Goal: Navigation & Orientation: Find specific page/section

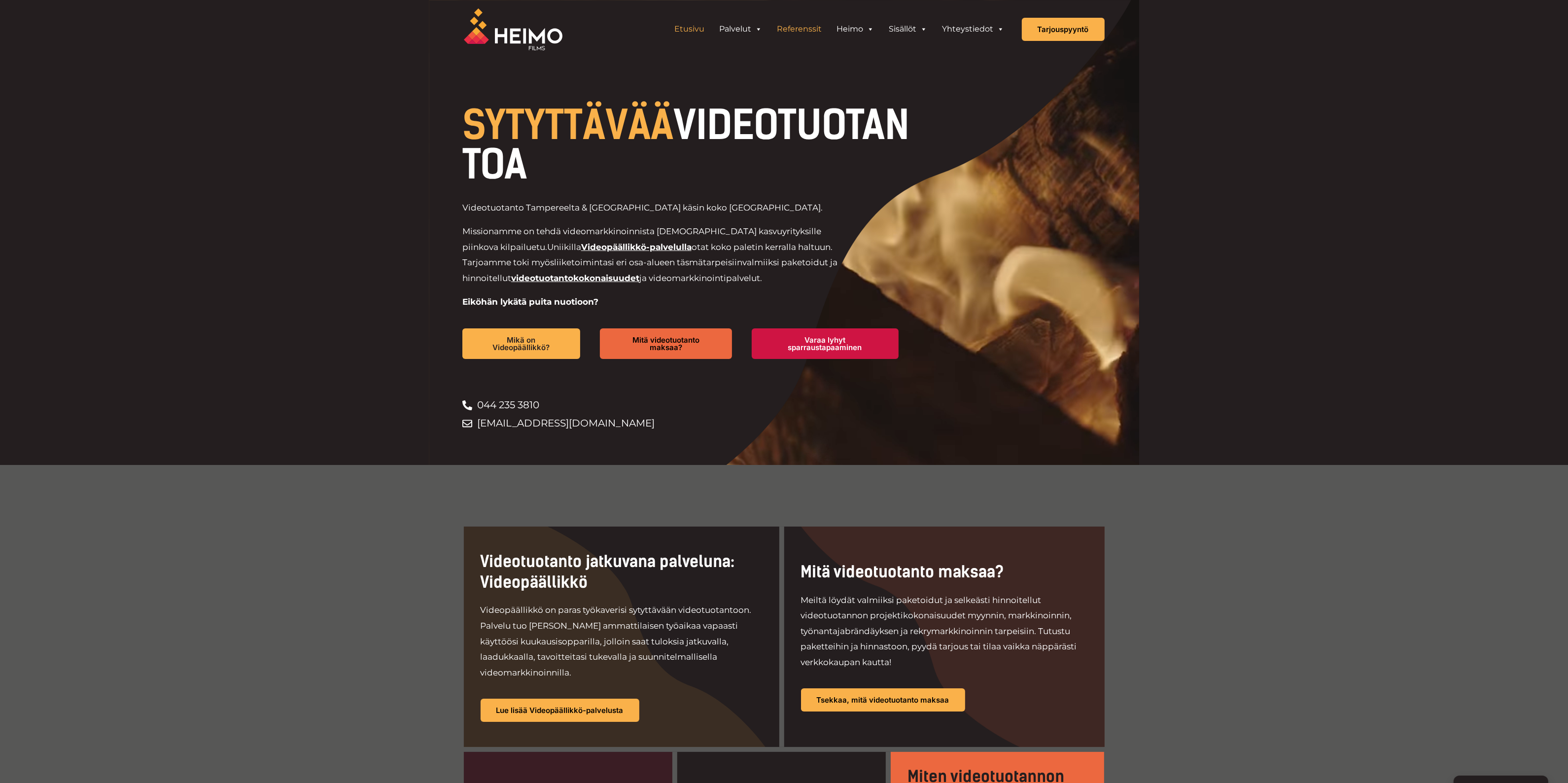
click at [800, 32] on link "Referenssit" at bounding box center [800, 29] width 60 height 19
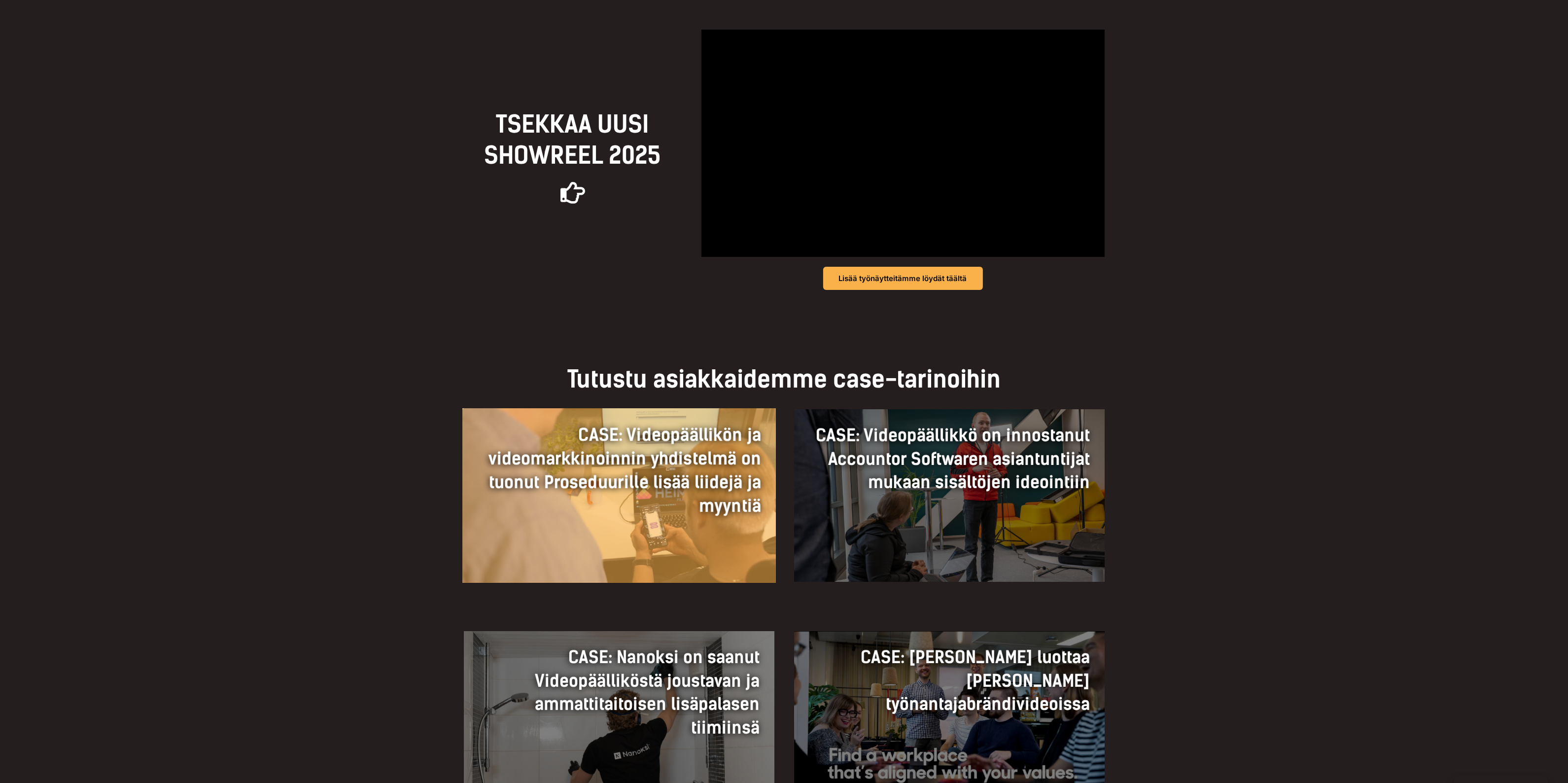
scroll to position [370, 0]
